Goal: Find specific page/section: Find specific page/section

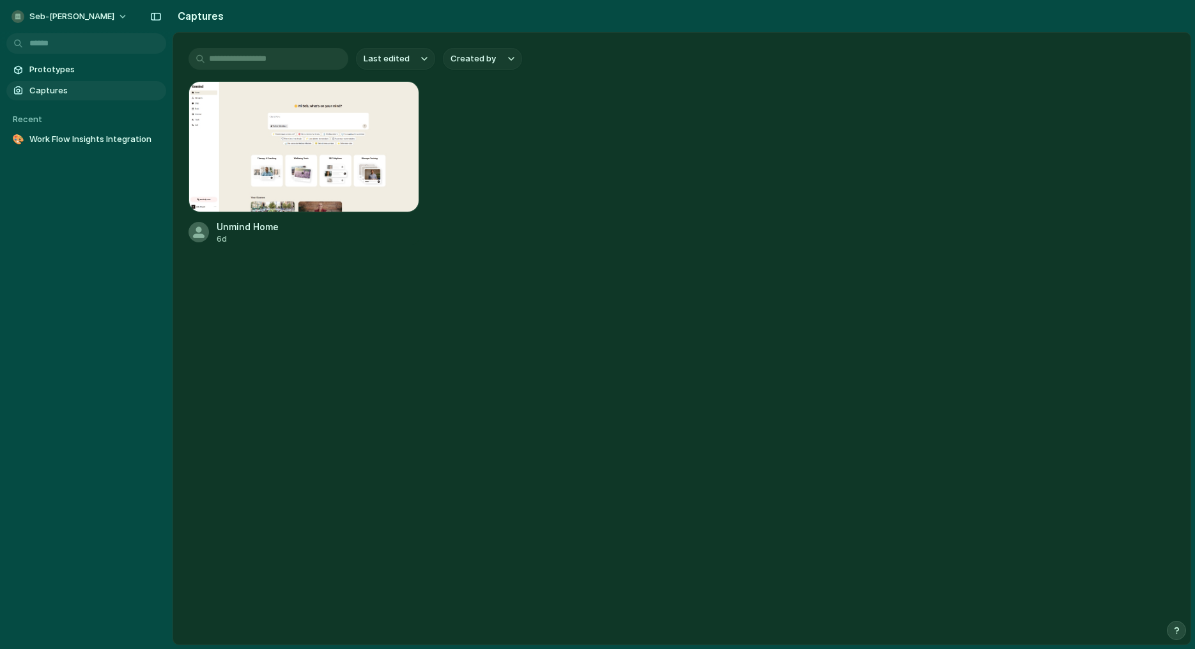
click at [355, 323] on main "Last edited Created by Unmind Home 6d" at bounding box center [682, 338] width 1019 height 613
click at [321, 308] on main "Last edited Created by Unmind Home 6d" at bounding box center [682, 338] width 1019 height 613
click at [430, 428] on main "Last edited Created by Unmind Home 6d" at bounding box center [682, 338] width 1019 height 613
